Goal: Transaction & Acquisition: Book appointment/travel/reservation

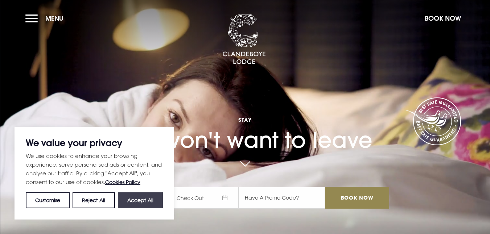
click at [136, 200] on button "Accept All" at bounding box center [140, 200] width 45 height 16
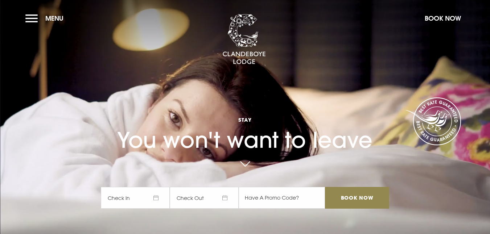
checkbox input "true"
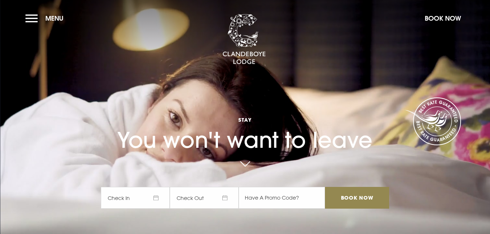
click at [136, 200] on span "Check In" at bounding box center [135, 198] width 69 height 22
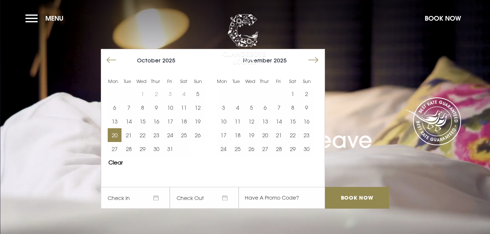
click at [118, 134] on button "20" at bounding box center [115, 135] width 14 height 14
click at [170, 134] on button "24" at bounding box center [170, 135] width 14 height 14
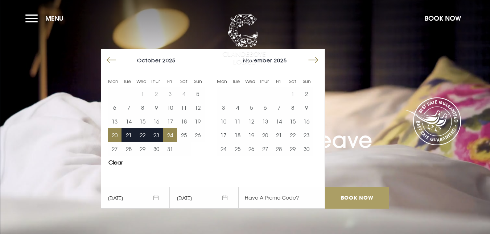
click at [366, 198] on input "Book Now" at bounding box center [357, 198] width 64 height 22
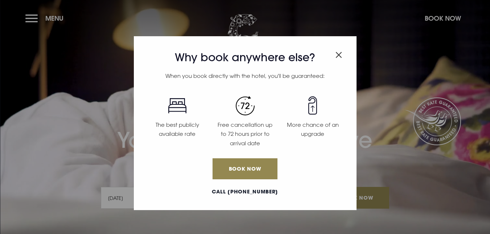
click at [339, 53] on img "Close modal" at bounding box center [338, 55] width 7 height 6
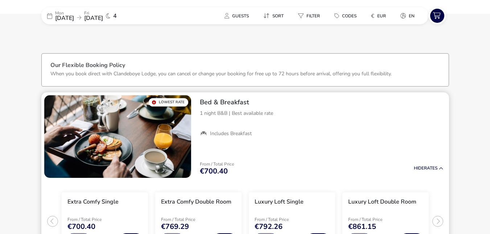
scroll to position [2, 0]
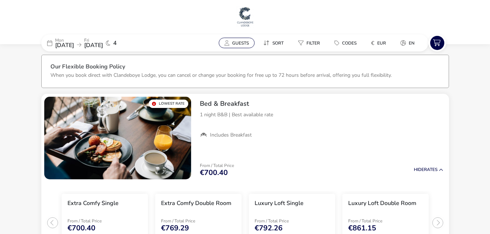
click at [244, 43] on span "Guests" at bounding box center [240, 43] width 17 height 6
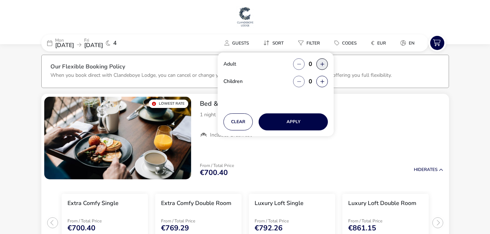
click at [321, 65] on button "button" at bounding box center [322, 64] width 12 height 12
type input "2"
click at [480, 67] on naf-accommodations-shell "Mon 20 Oct 2025 Fri 24 Oct 2025 4 Guests Sort Filter Codes € EUR en Adult 2 Chi…" at bounding box center [245, 199] width 490 height 301
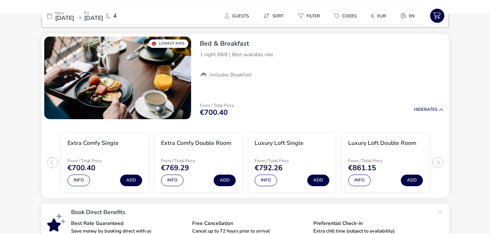
scroll to position [87, 0]
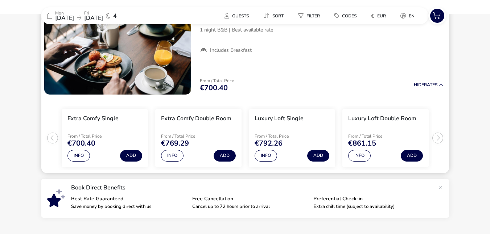
click at [437, 140] on ul "Extra Comfy Single From / Total Price €700.40 Info Add Extra Comfy Double Room …" at bounding box center [244, 136] width 407 height 76
click at [363, 156] on button "Info" at bounding box center [359, 156] width 22 height 12
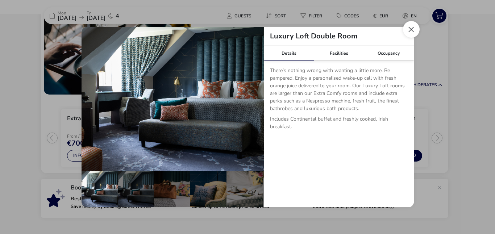
click at [411, 26] on button "Close dialog" at bounding box center [411, 29] width 17 height 17
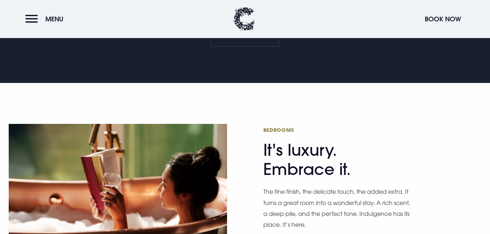
scroll to position [392, 0]
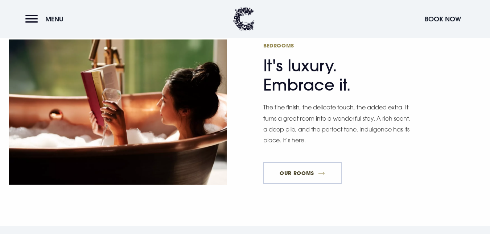
click at [290, 162] on link "Our Rooms" at bounding box center [302, 173] width 78 height 22
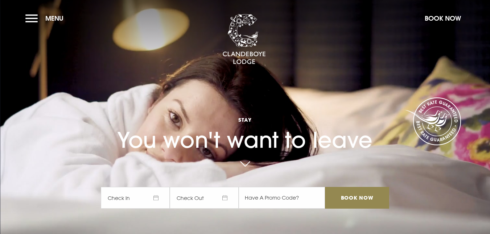
click at [159, 198] on span "Check In" at bounding box center [135, 198] width 69 height 22
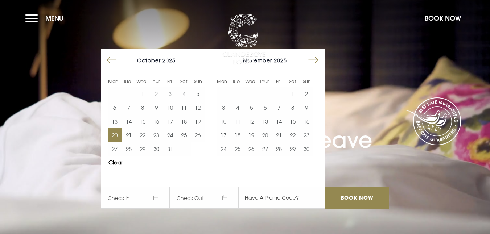
click at [114, 133] on button "20" at bounding box center [115, 135] width 14 height 14
click at [172, 136] on button "24" at bounding box center [170, 135] width 14 height 14
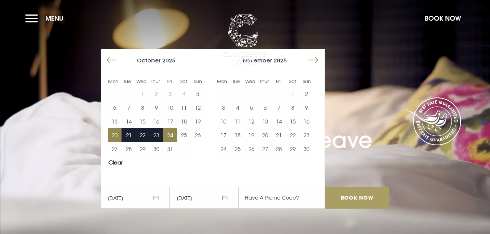
click at [363, 197] on input "Book Now" at bounding box center [357, 198] width 64 height 22
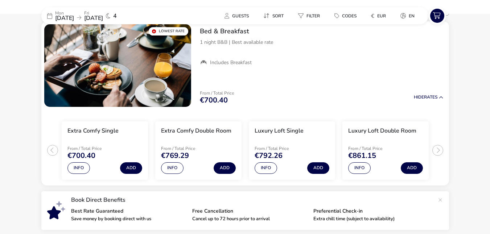
scroll to position [118, 0]
